Goal: Transaction & Acquisition: Purchase product/service

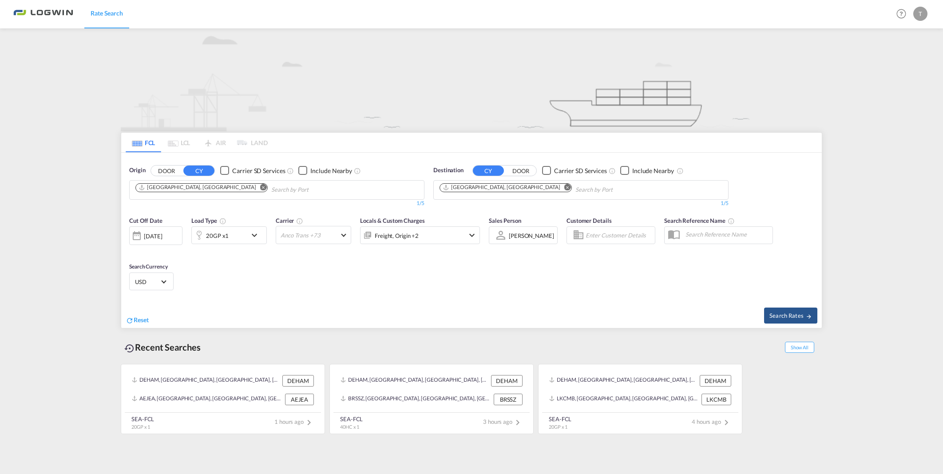
click at [511, 100] on img at bounding box center [472, 79] width 702 height 103
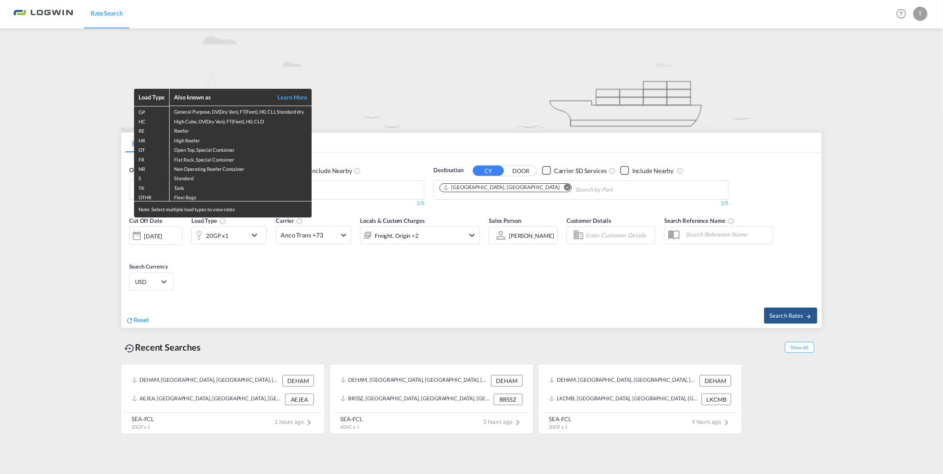
click at [495, 184] on div "Load Type Also known as Learn More GP General Purpose, DV(Dry Van), FT(Feet), H…" at bounding box center [471, 237] width 943 height 474
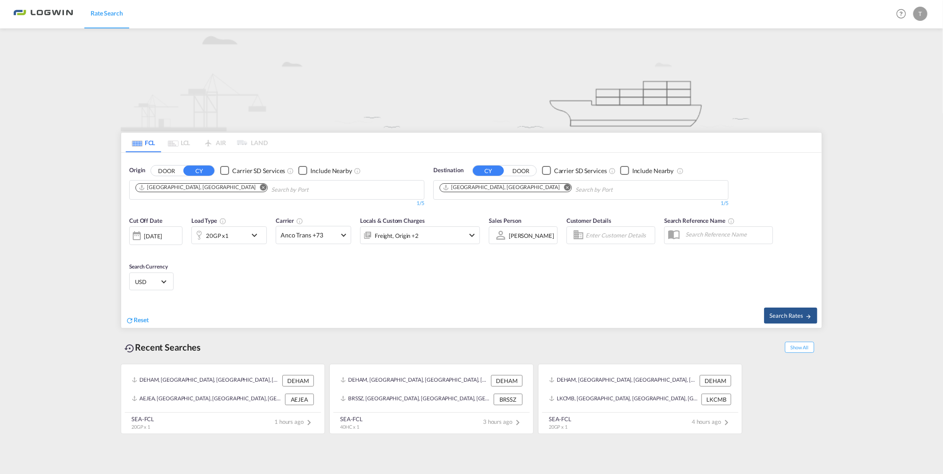
click at [564, 188] on md-icon "Remove" at bounding box center [567, 187] width 7 height 7
click at [495, 188] on input "Chips input." at bounding box center [482, 190] width 84 height 14
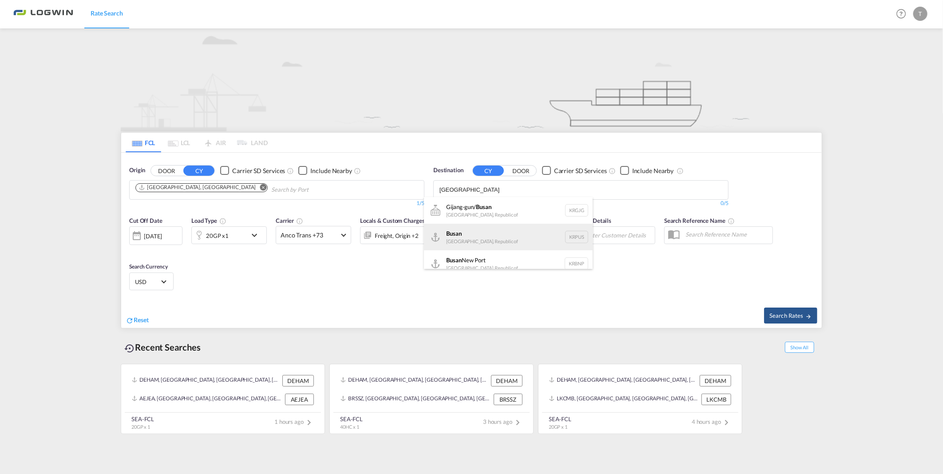
type input "[GEOGRAPHIC_DATA]"
click at [474, 231] on div "Busan Korea, Republic of KRPUS" at bounding box center [508, 237] width 169 height 27
click at [778, 312] on span "Search Rates" at bounding box center [791, 315] width 43 height 7
type input "DEHAM to KRPUS / [DATE]"
